Goal: Find contact information: Find contact information

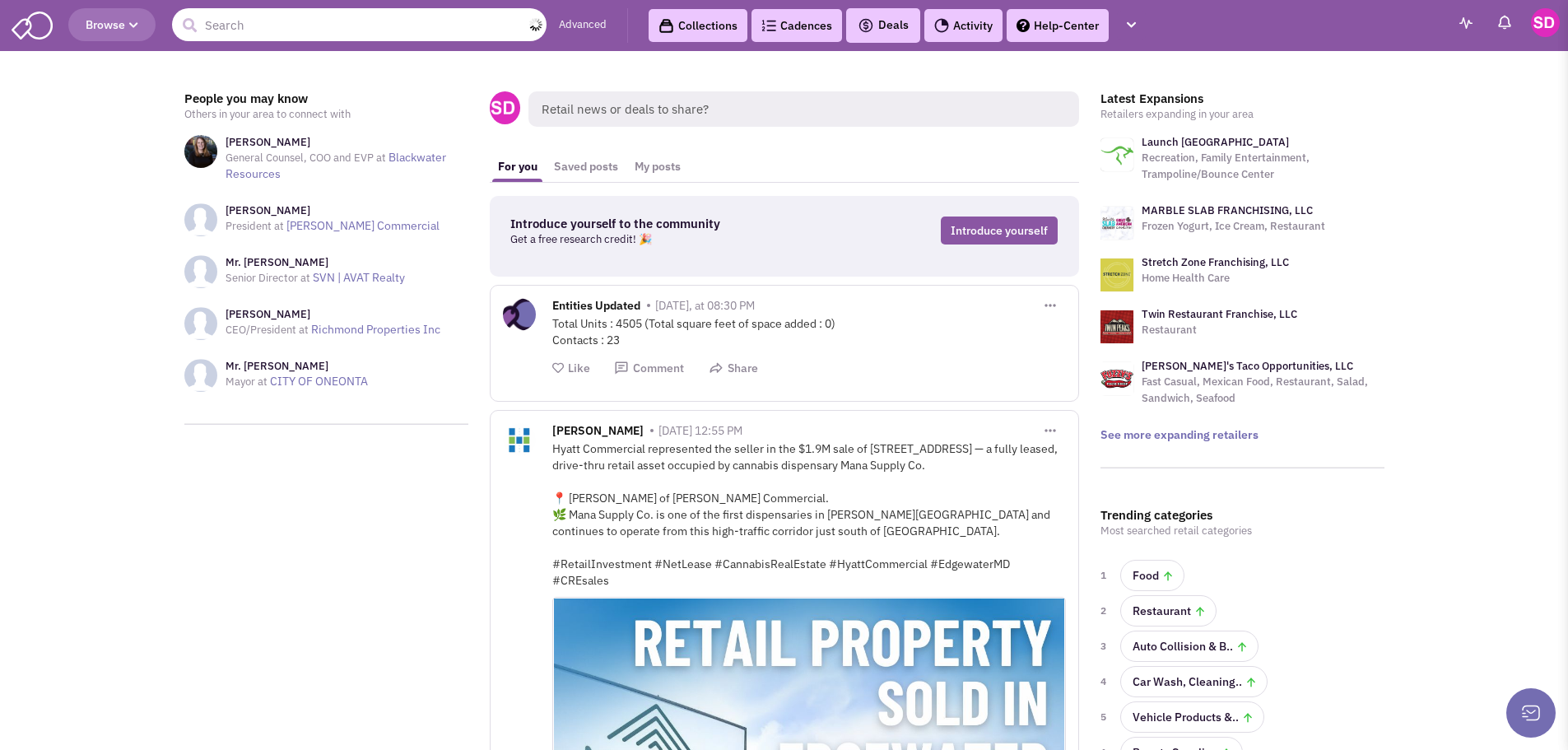
click at [404, 31] on input "text" at bounding box center [359, 25] width 375 height 33
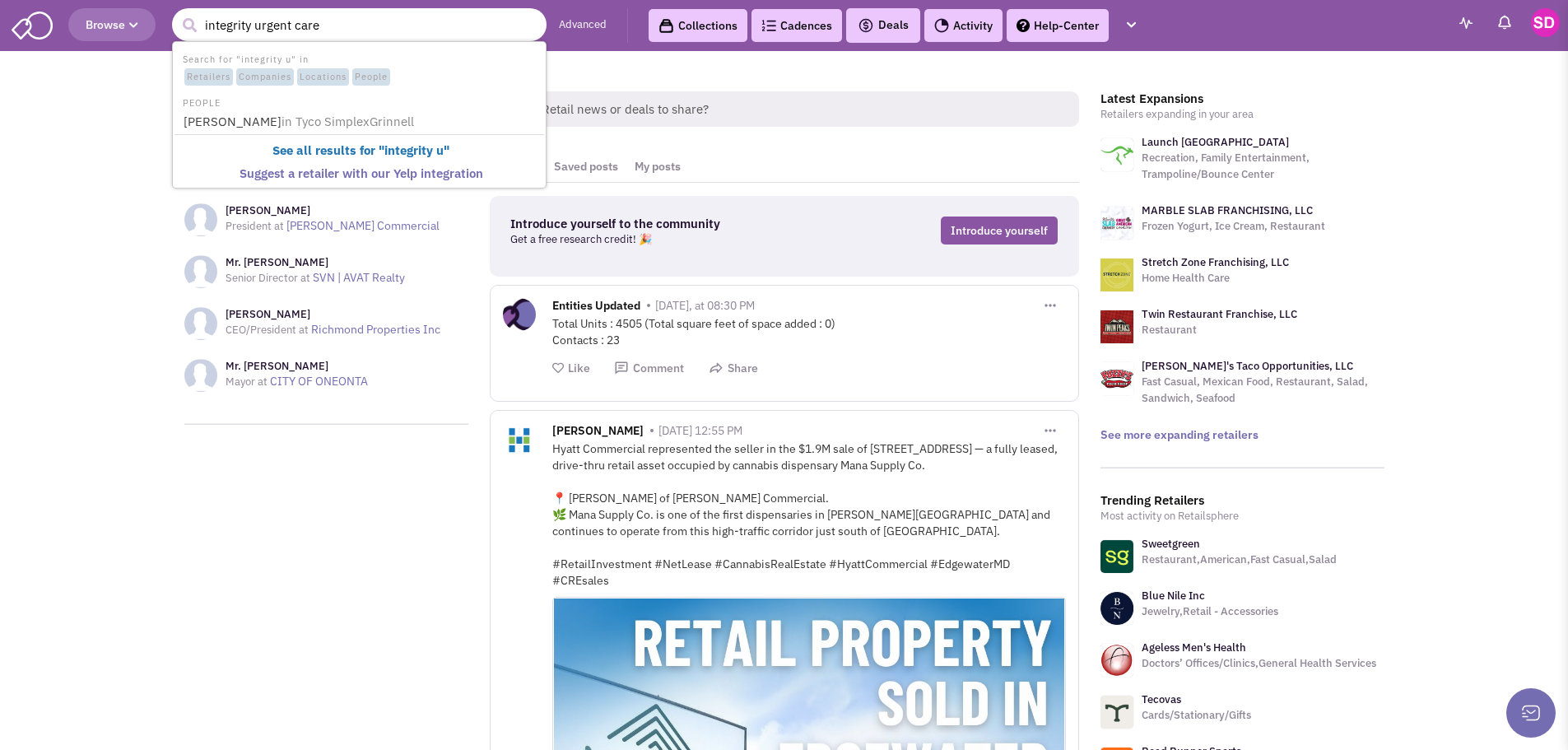
type input "integrity urgent care"
click at [177, 14] on button "submit" at bounding box center [189, 25] width 25 height 25
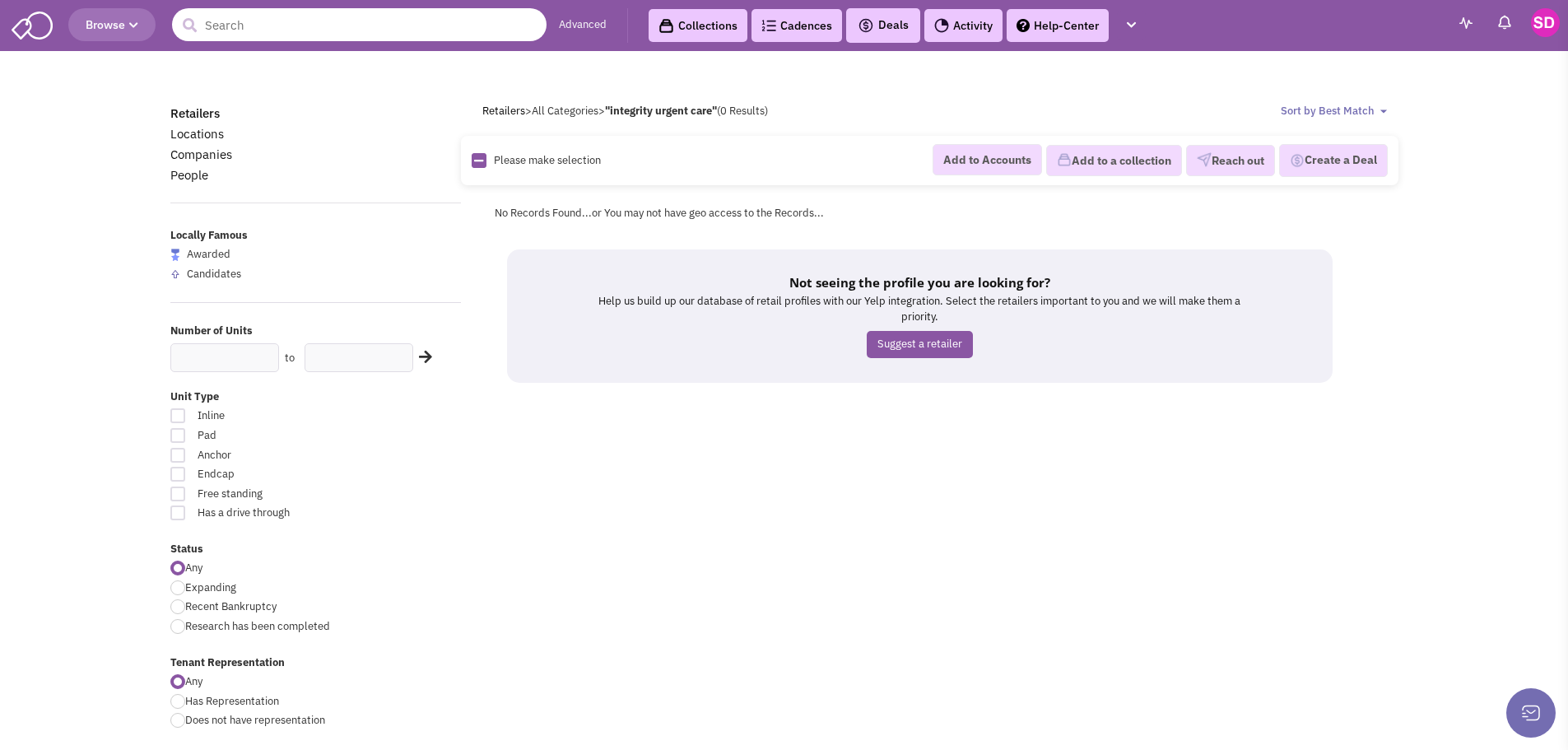
click at [484, 18] on input "text" at bounding box center [359, 25] width 375 height 33
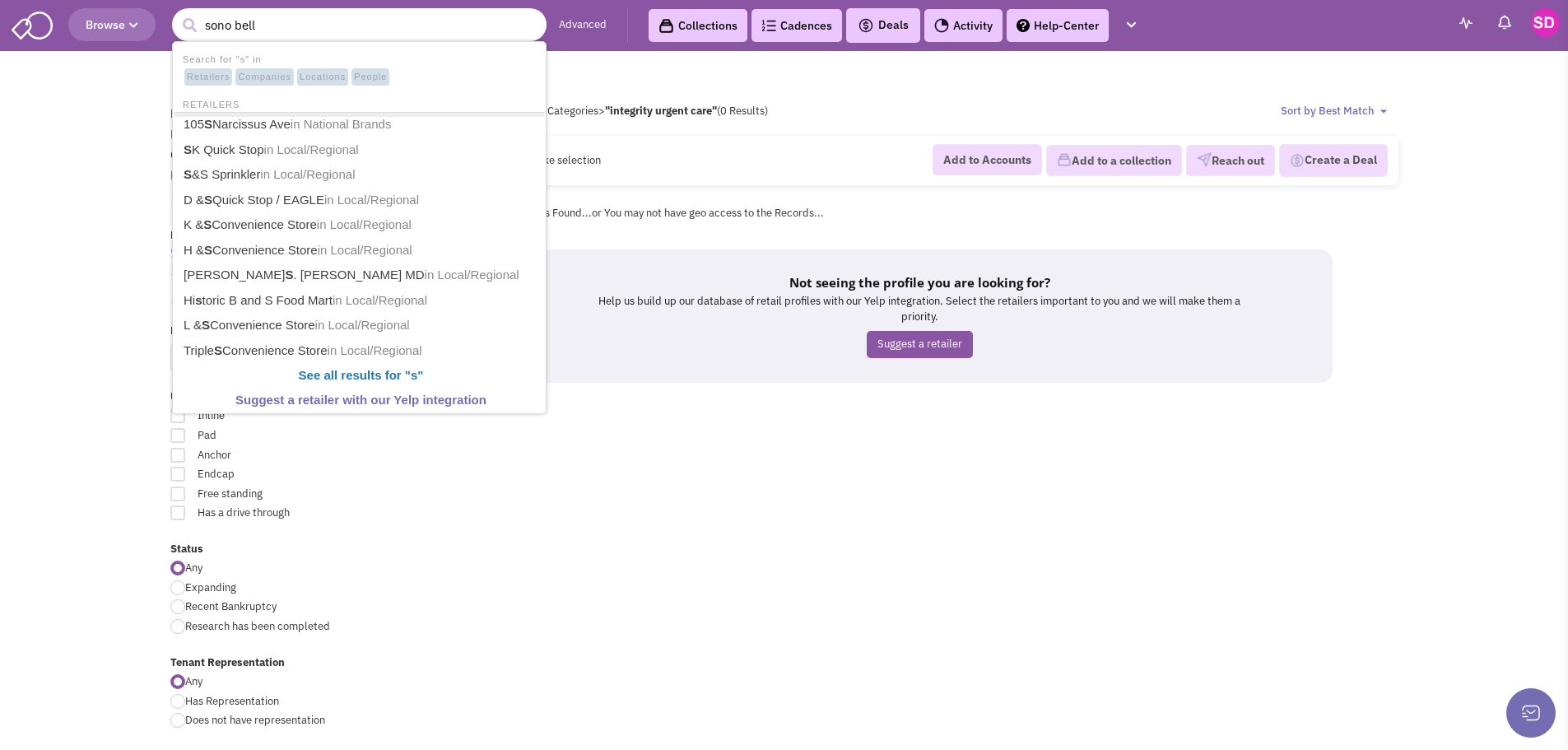
type input "sono bello"
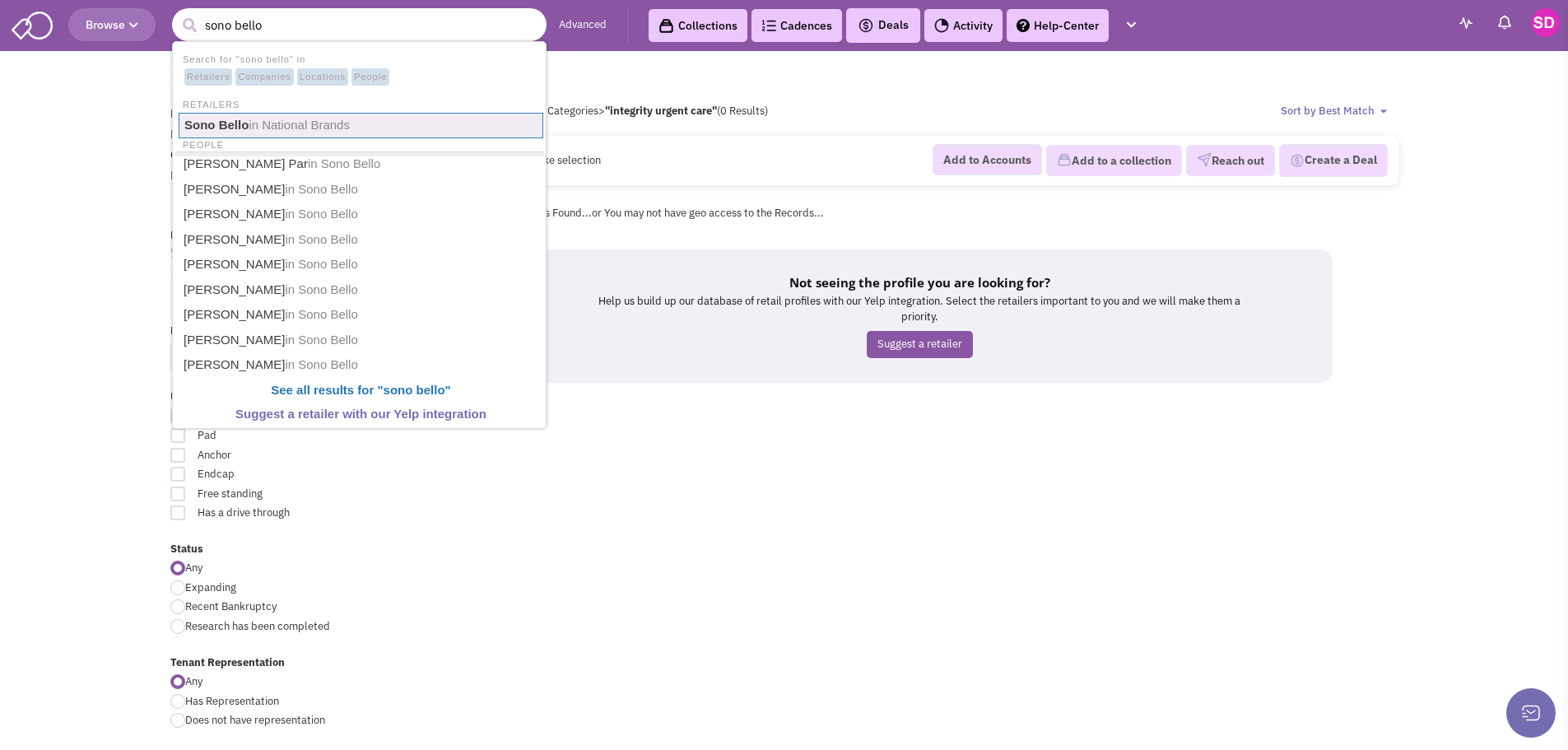
click at [362, 133] on link "Sono Bello in National Brands" at bounding box center [361, 125] width 364 height 25
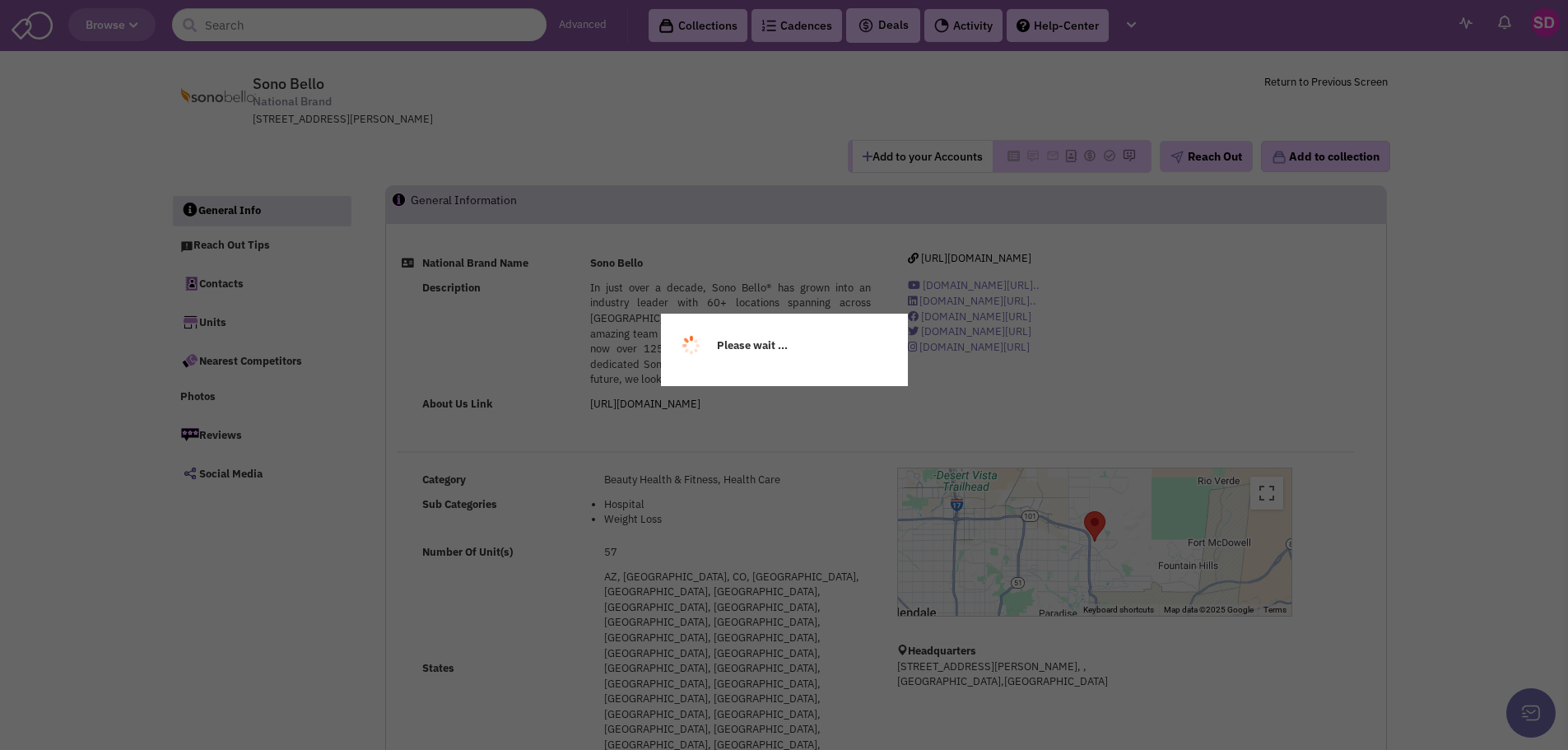
select select
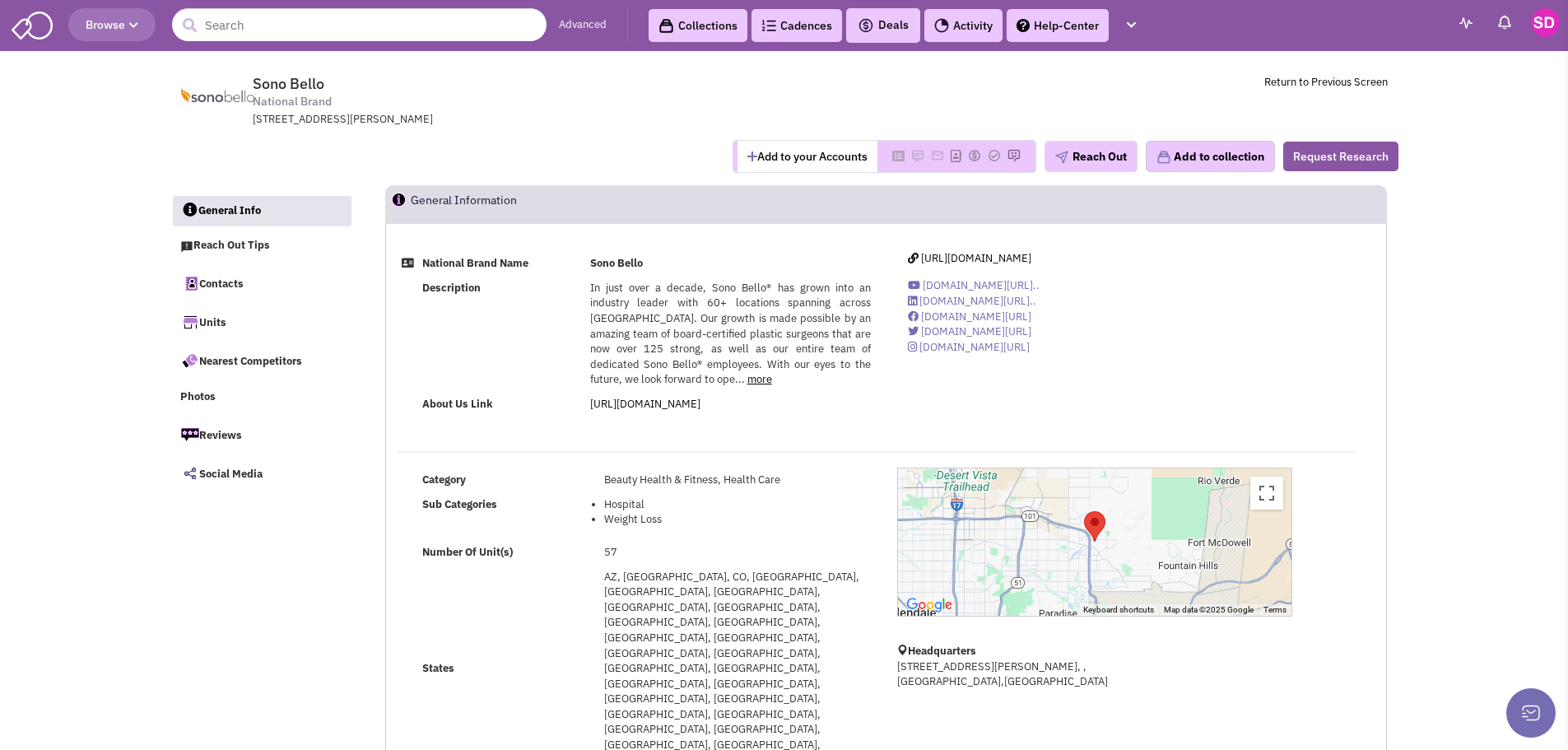
select select
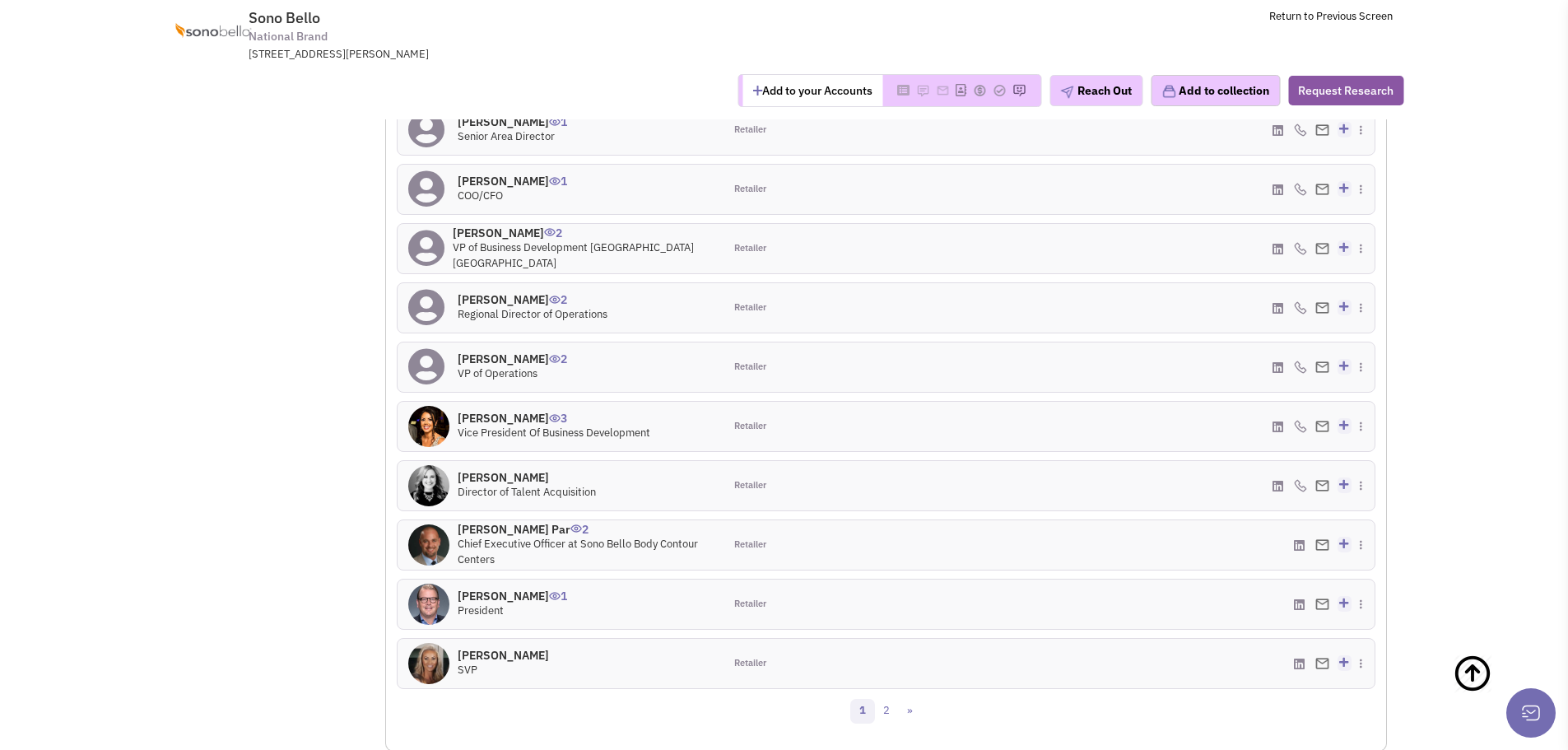
scroll to position [1235, 0]
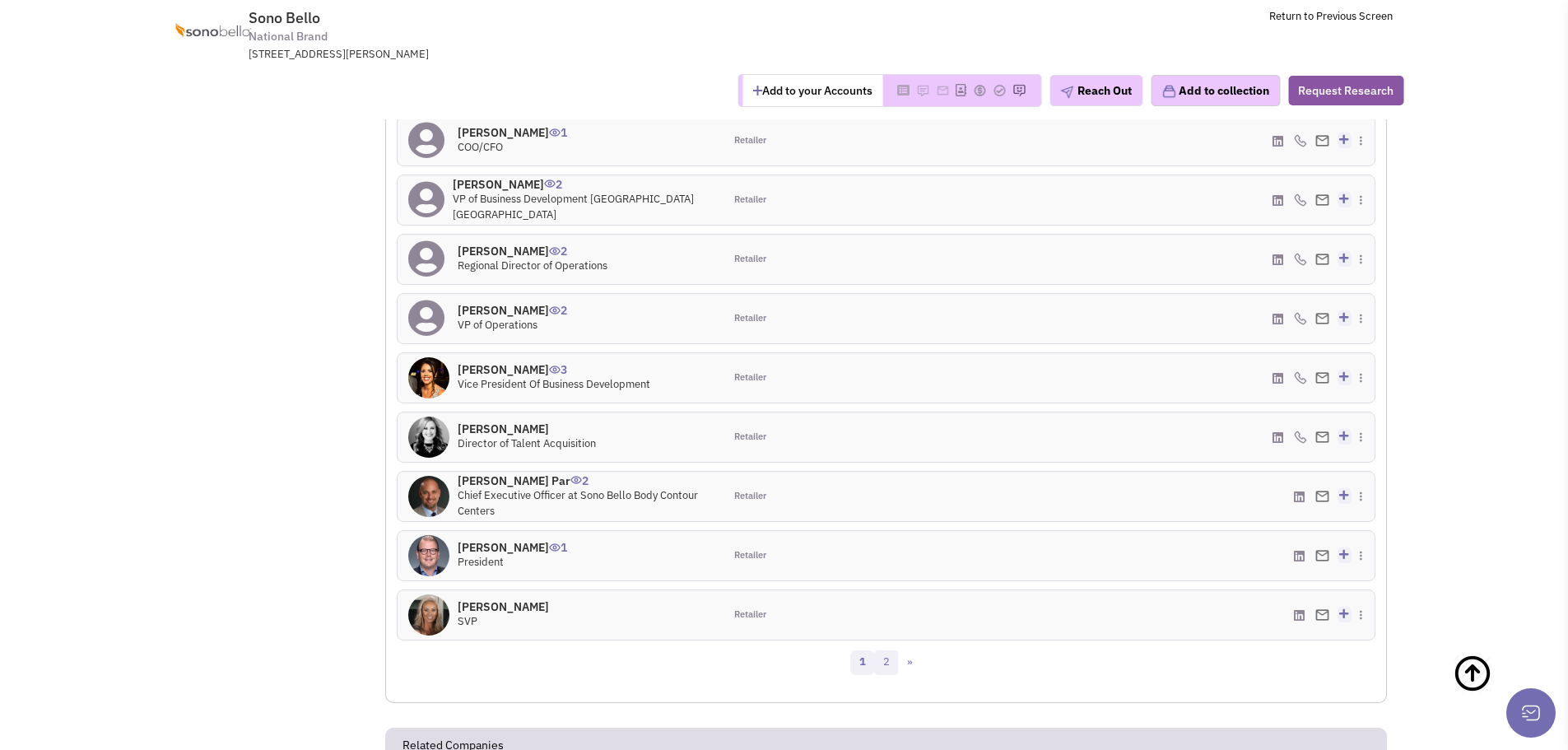
click at [885, 650] on link "2" at bounding box center [887, 662] width 25 height 25
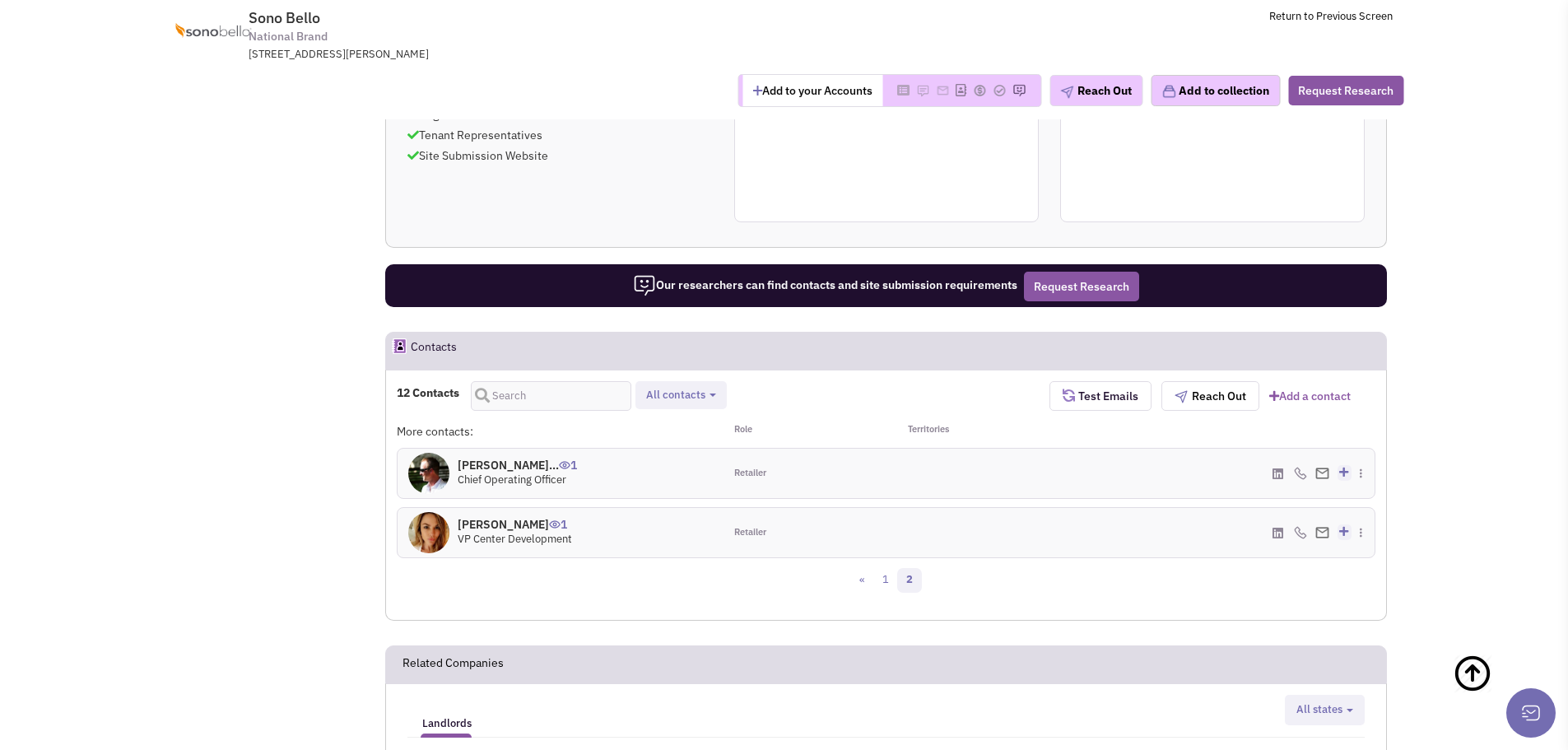
scroll to position [823, 0]
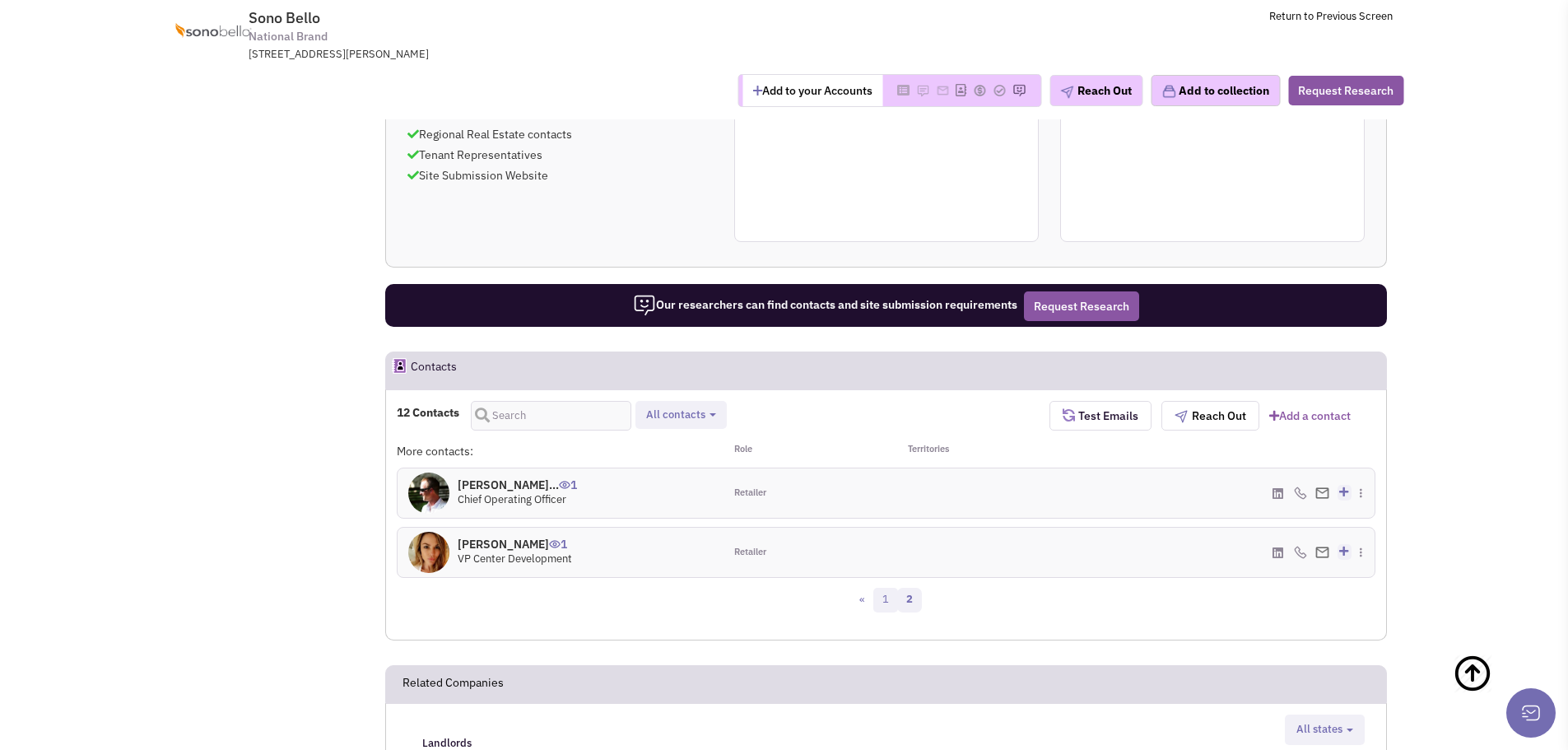
click at [888, 588] on link "1" at bounding box center [886, 600] width 25 height 25
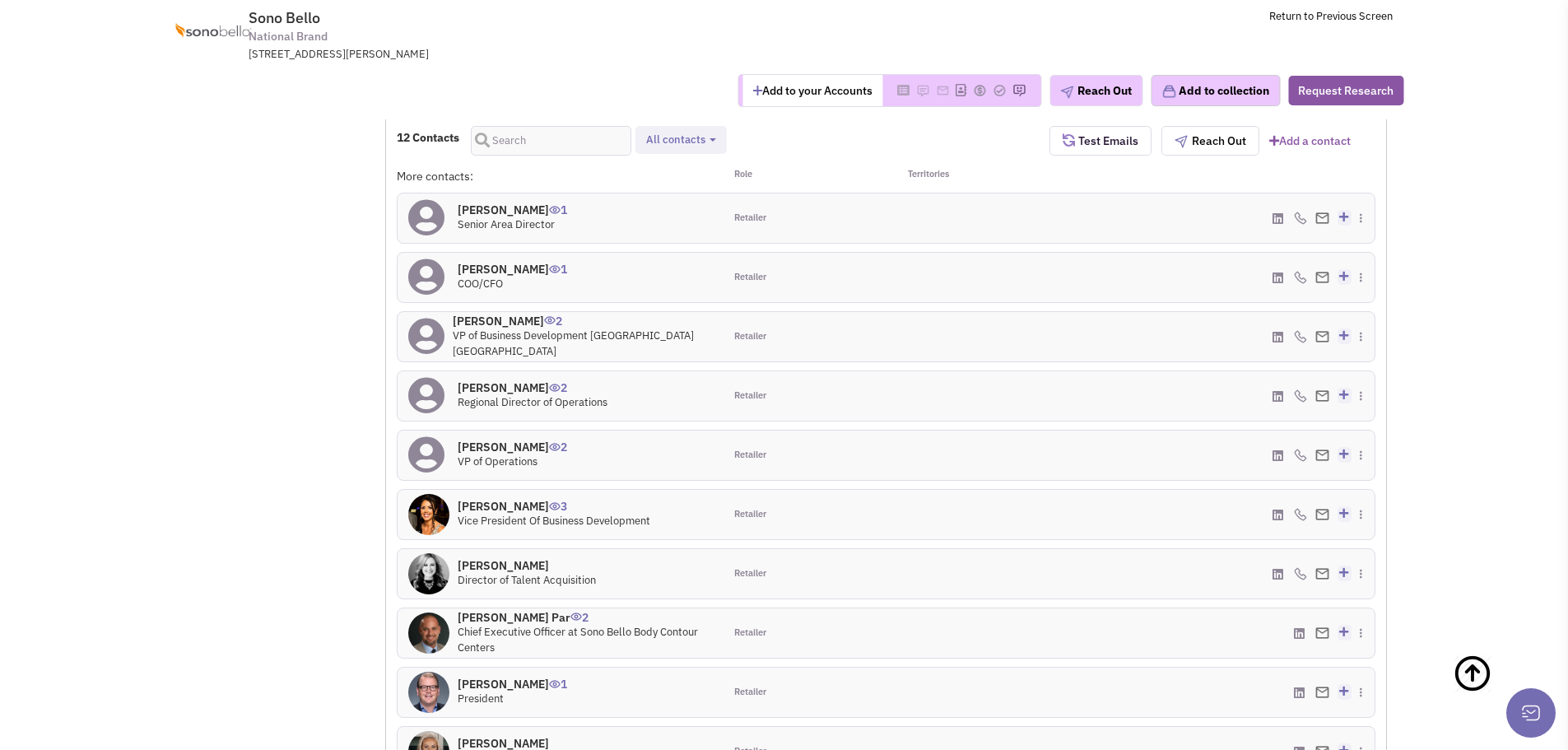
scroll to position [1070, 0]
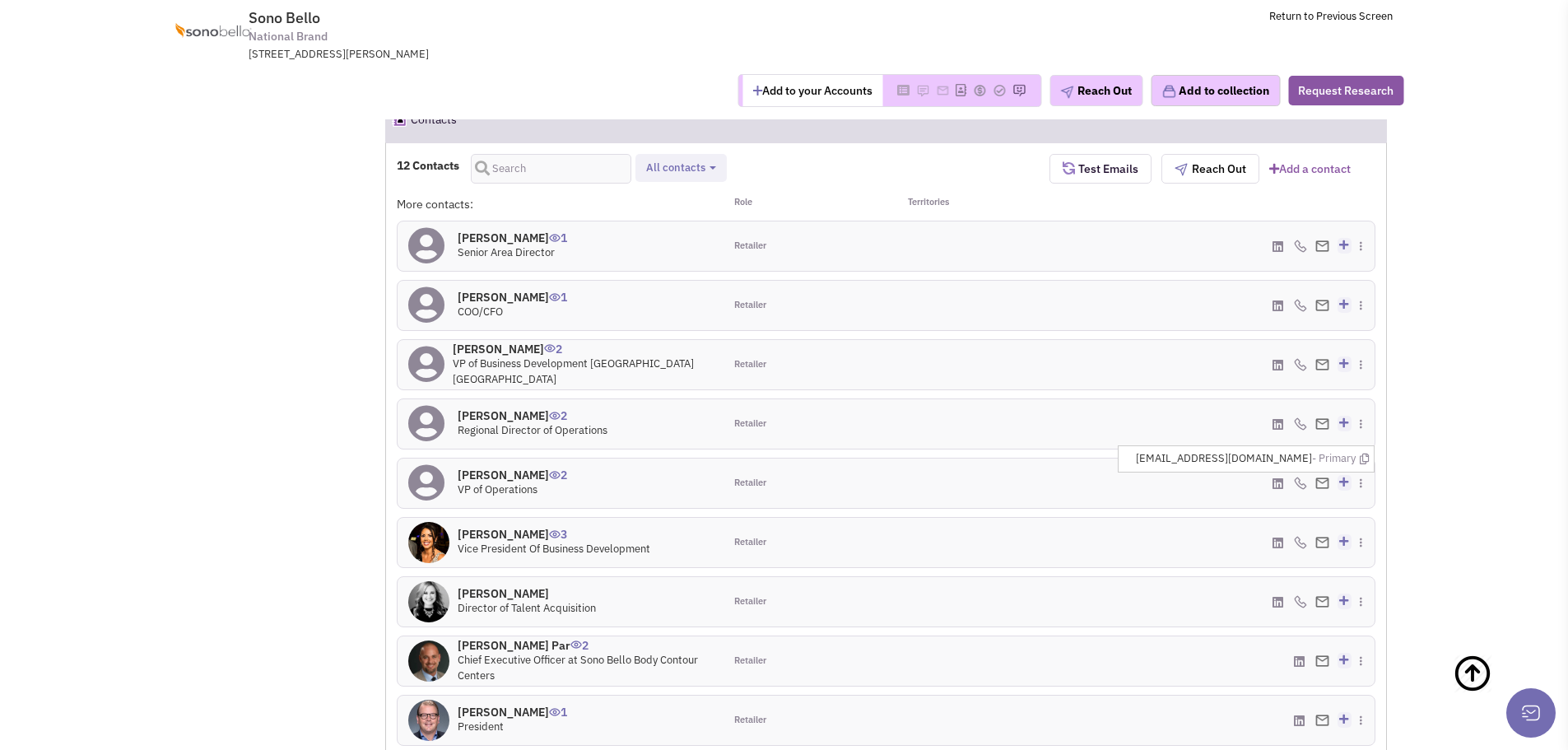
drag, startPoint x: 1310, startPoint y: 302, endPoint x: 1193, endPoint y: 302, distance: 117.0
click at [1193, 446] on ul "[EMAIL_ADDRESS][DOMAIN_NAME] - Primary" at bounding box center [1246, 459] width 257 height 27
copy span "[EMAIL_ADDRESS][DOMAIN_NAME]"
drag, startPoint x: 1309, startPoint y: 303, endPoint x: 1200, endPoint y: 306, distance: 109.0
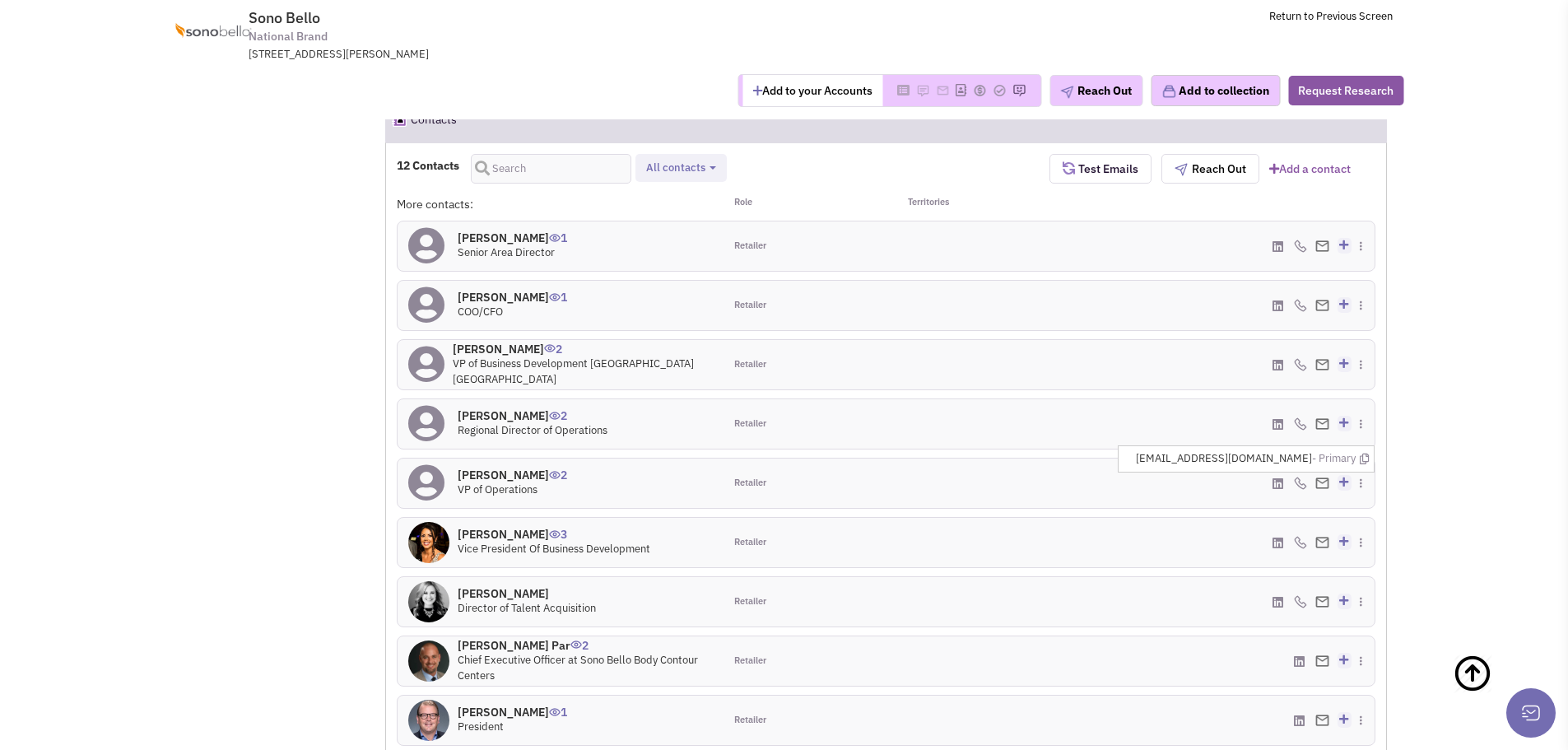
click at [1200, 446] on li "[EMAIL_ADDRESS][DOMAIN_NAME] - Primary" at bounding box center [1253, 458] width 243 height 25
copy span "[EMAIL_ADDRESS][DOMAIN_NAME]"
drag, startPoint x: 1432, startPoint y: 314, endPoint x: 1421, endPoint y: 318, distance: 11.7
drag, startPoint x: 1322, startPoint y: 307, endPoint x: 1237, endPoint y: 302, distance: 85.1
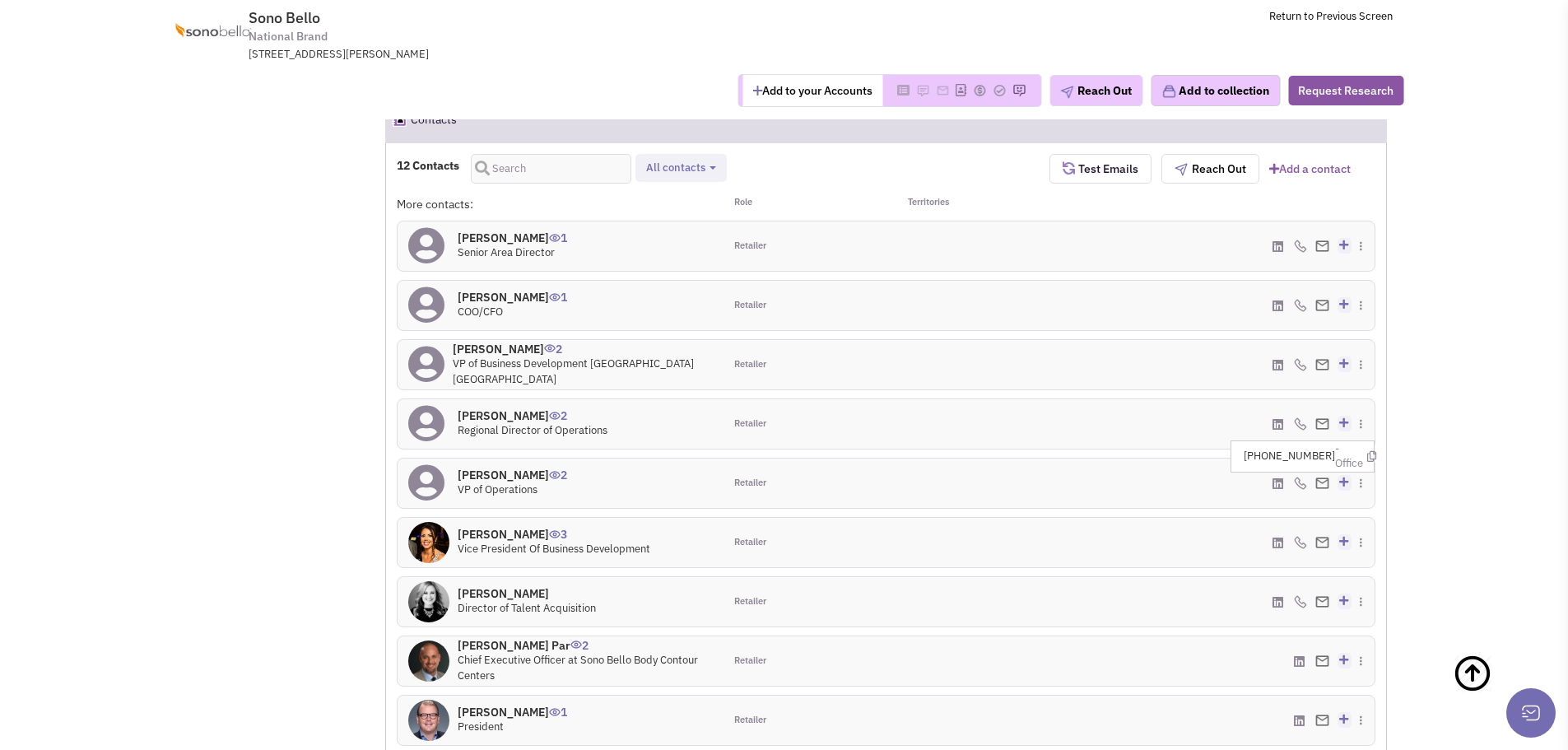
click at [1237, 441] on ul "[PHONE_NUMBER] - Office" at bounding box center [1303, 457] width 144 height 32
copy span "[PHONE_NUMBER]"
